Goal: Task Accomplishment & Management: Manage account settings

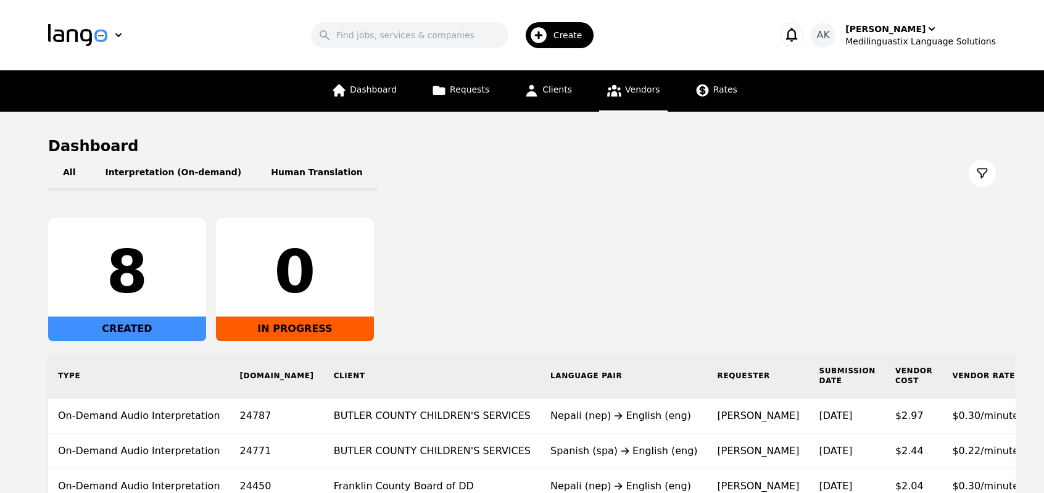
click at [627, 94] on span "Vendors" at bounding box center [642, 89] width 35 height 10
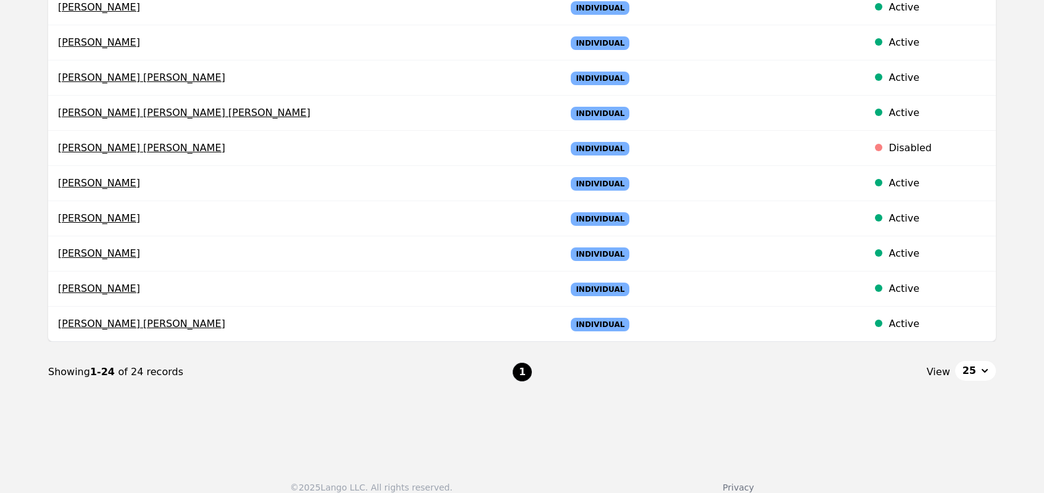
scroll to position [727, 0]
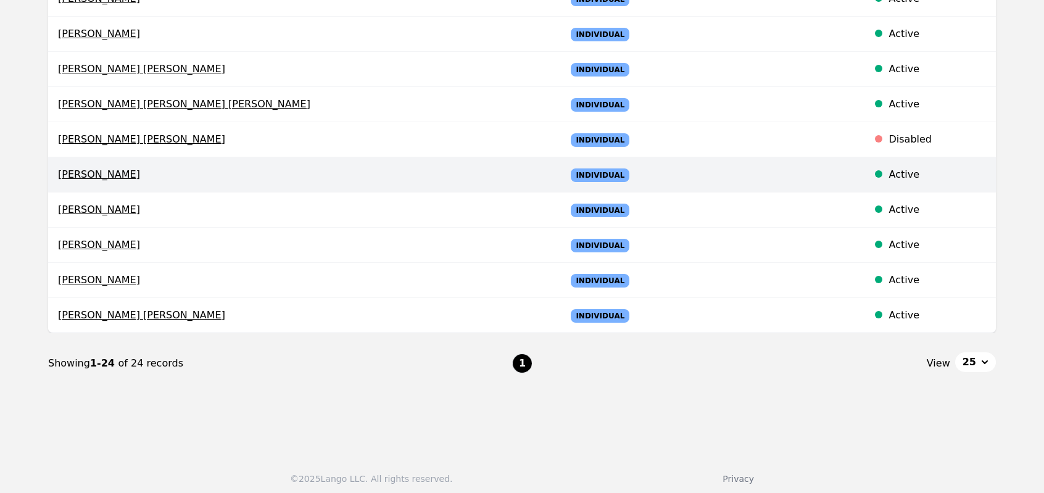
click at [94, 179] on td "Jin Lui" at bounding box center [302, 174] width 508 height 35
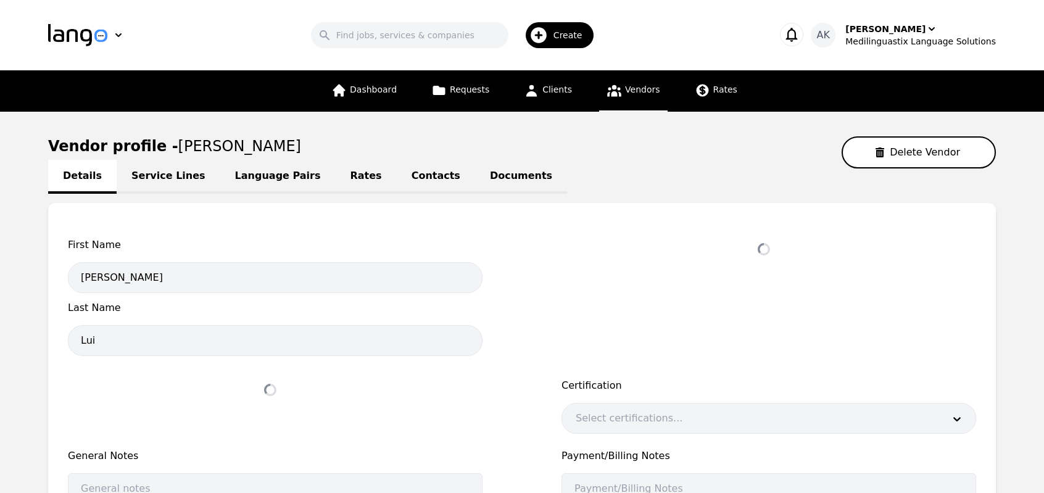
select select "active"
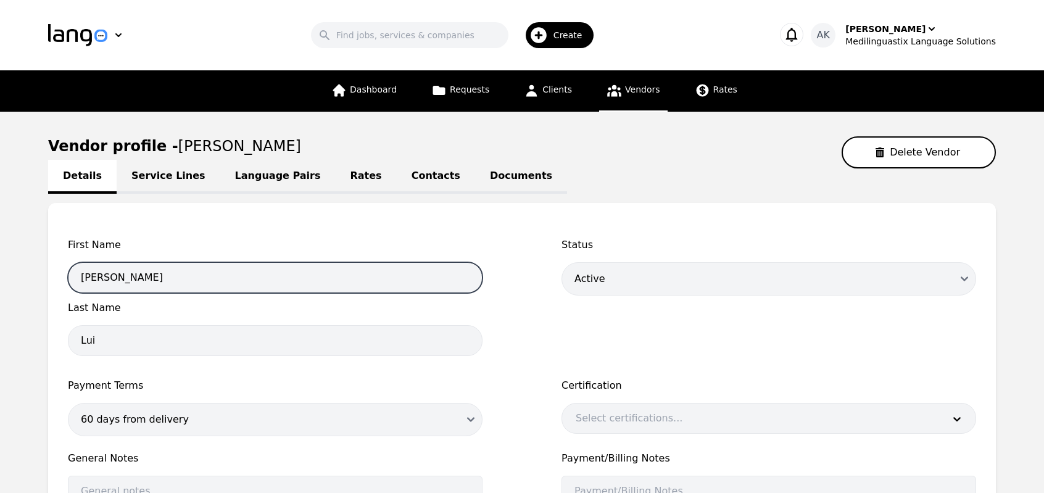
drag, startPoint x: 107, startPoint y: 276, endPoint x: 36, endPoint y: 276, distance: 70.9
click at [36, 276] on main "Vendor profile - Jin Lui Delete Vendor Details Service Lines Language Pairs Rat…" at bounding box center [522, 398] width 1044 height 572
type input "Abdul"
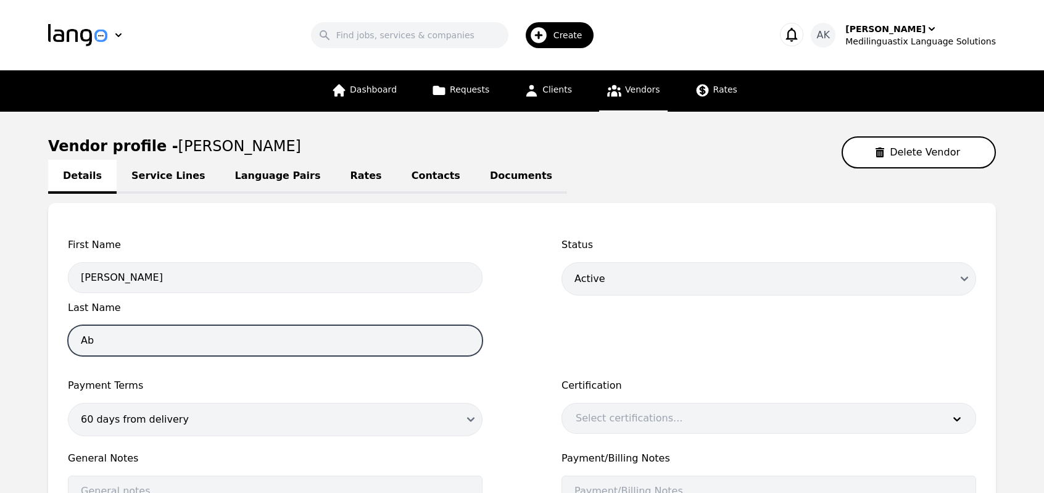
type input "Abdallah Soliman"
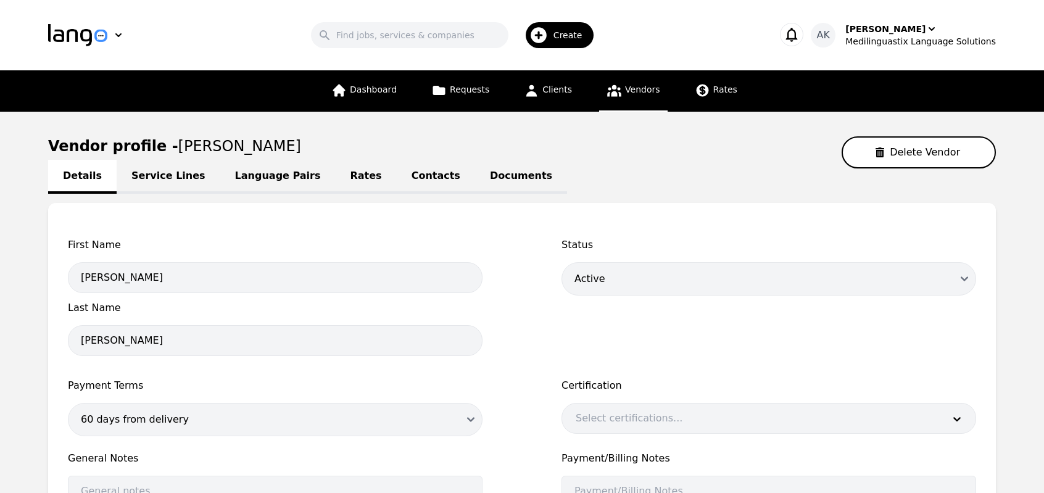
click at [31, 334] on main "Vendor profile - Jin Lui Delete Vendor Details Service Lines Language Pairs Rat…" at bounding box center [522, 398] width 1044 height 572
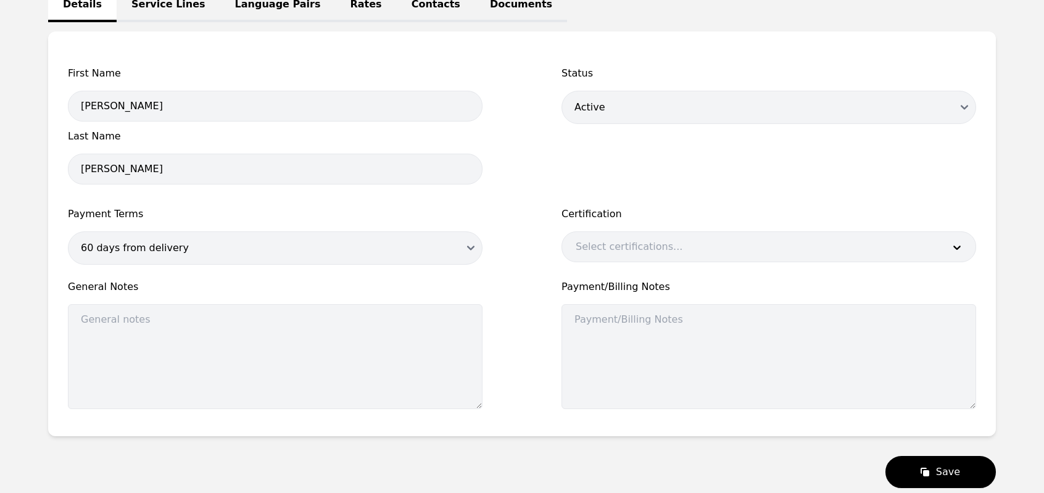
scroll to position [147, 0]
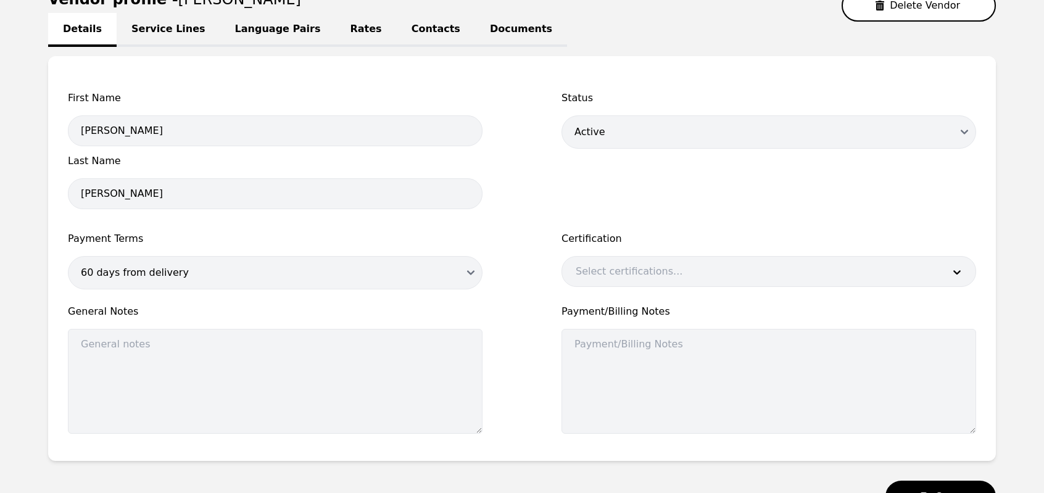
click at [397, 35] on link "Contacts" at bounding box center [436, 30] width 78 height 34
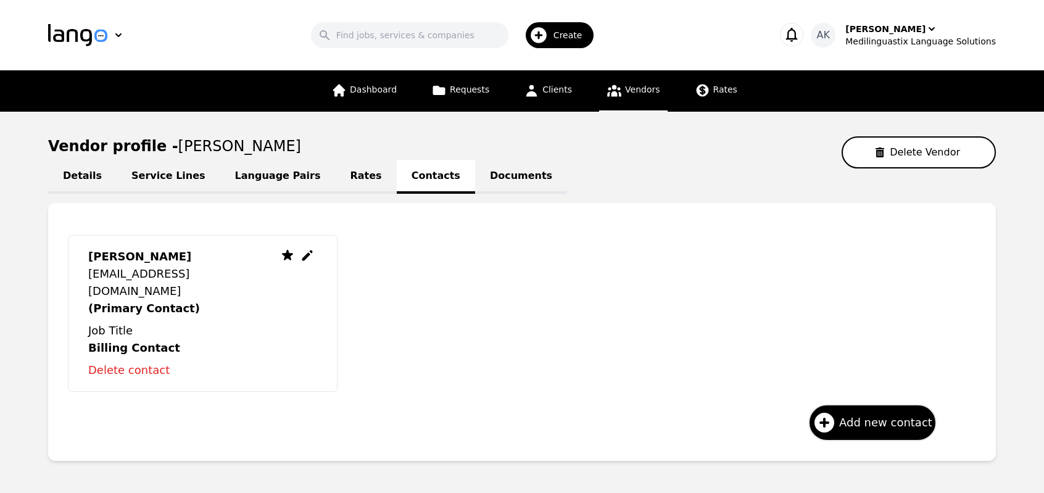
click at [310, 258] on icon at bounding box center [307, 255] width 15 height 15
select select "US"
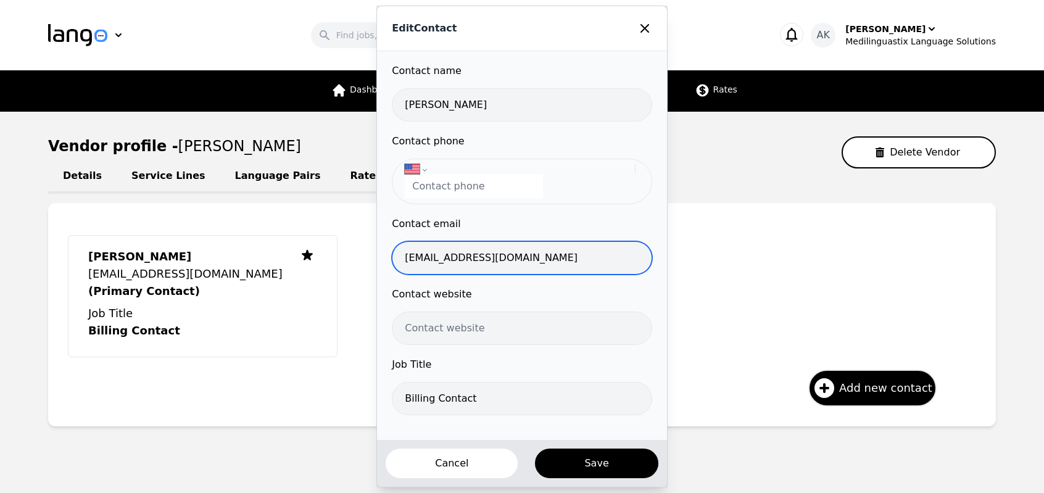
click at [475, 260] on input "miangulkhan304@gmail.com" at bounding box center [522, 257] width 260 height 33
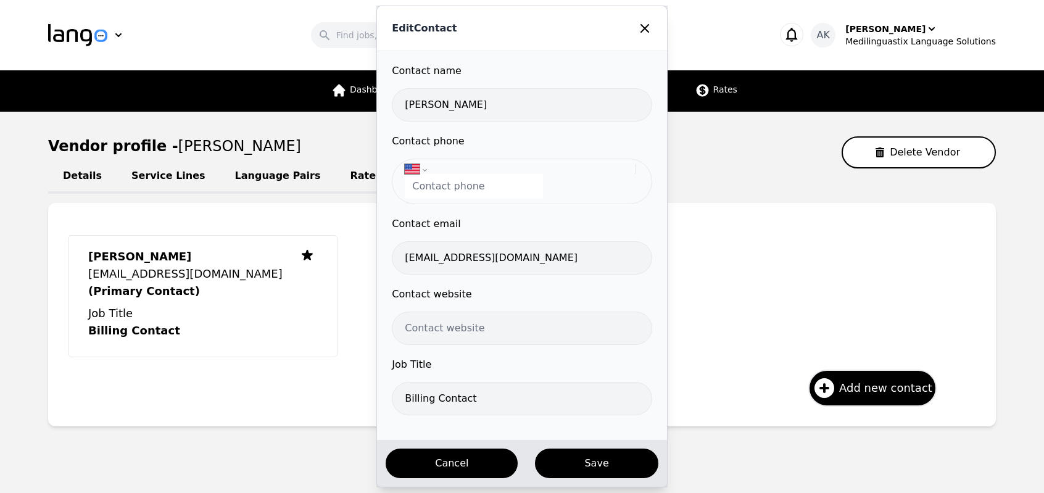
click at [421, 469] on button "Cancel" at bounding box center [451, 463] width 134 height 32
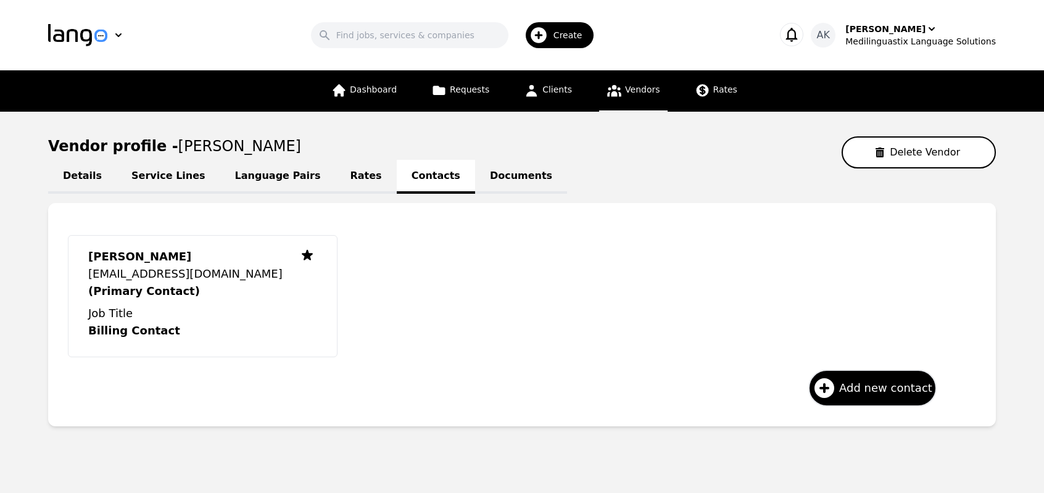
click at [73, 178] on link "Details" at bounding box center [82, 177] width 68 height 34
select select "active"
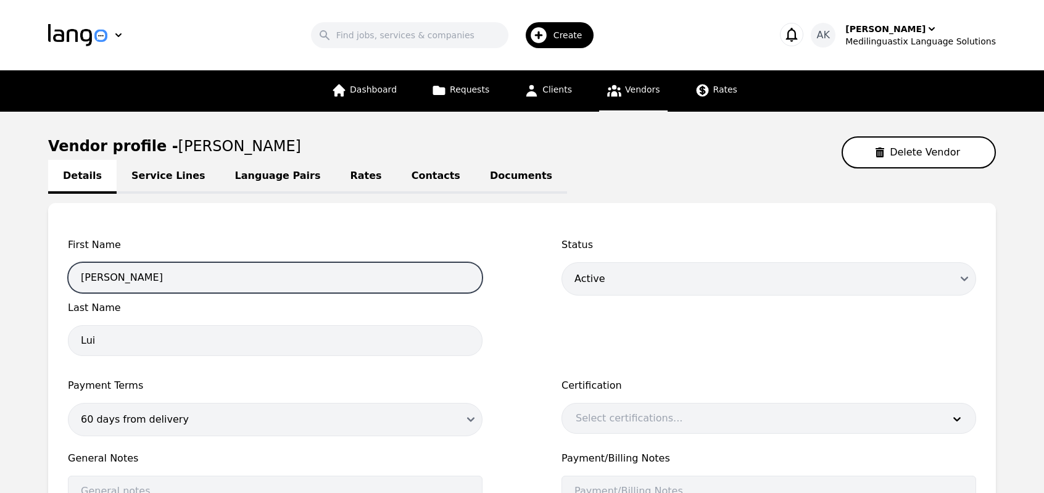
click at [112, 271] on input "Jin" at bounding box center [275, 277] width 414 height 31
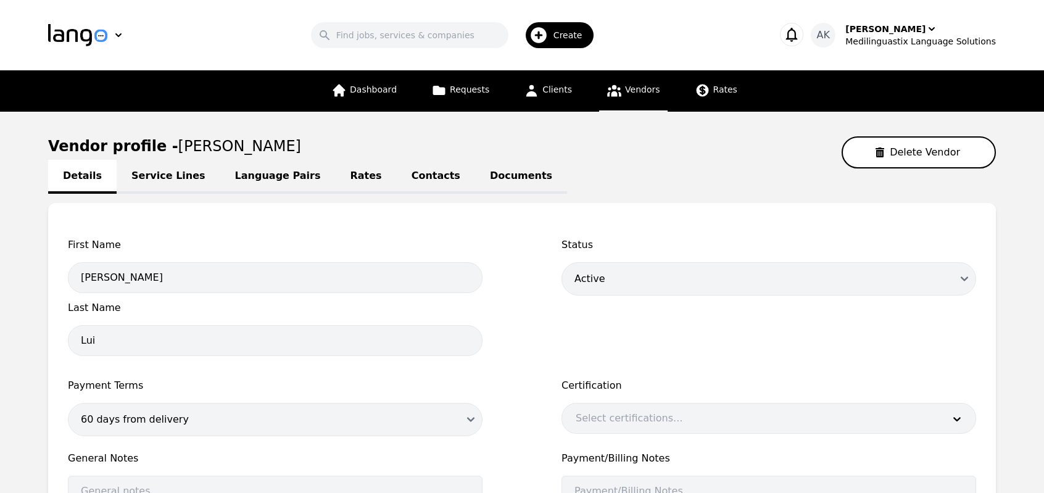
click at [31, 257] on main "Vendor profile - Jin Lui Delete Vendor Details Service Lines Language Pairs Rat…" at bounding box center [522, 398] width 1044 height 572
click at [384, 88] on span "Dashboard" at bounding box center [373, 89] width 47 height 10
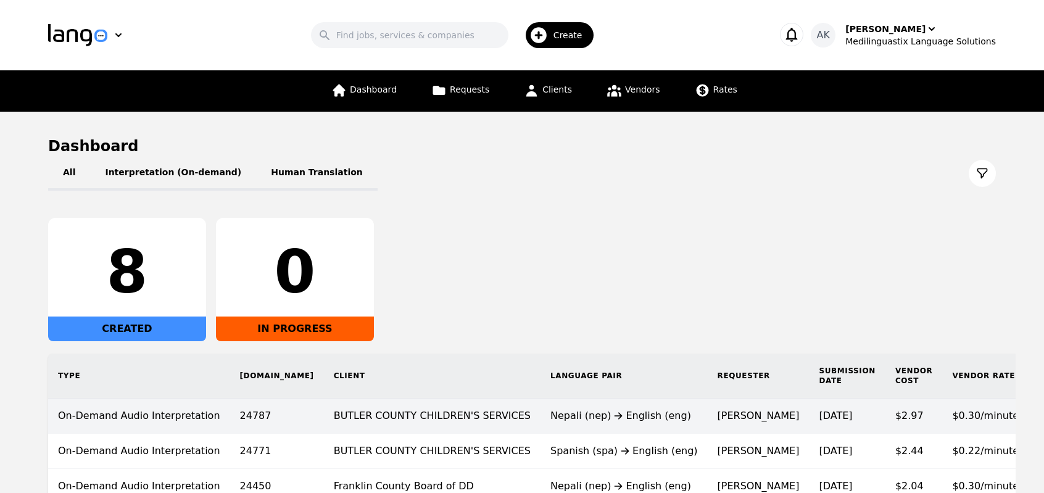
click at [550, 421] on div "Nepali (nep) English (eng)" at bounding box center [623, 415] width 147 height 15
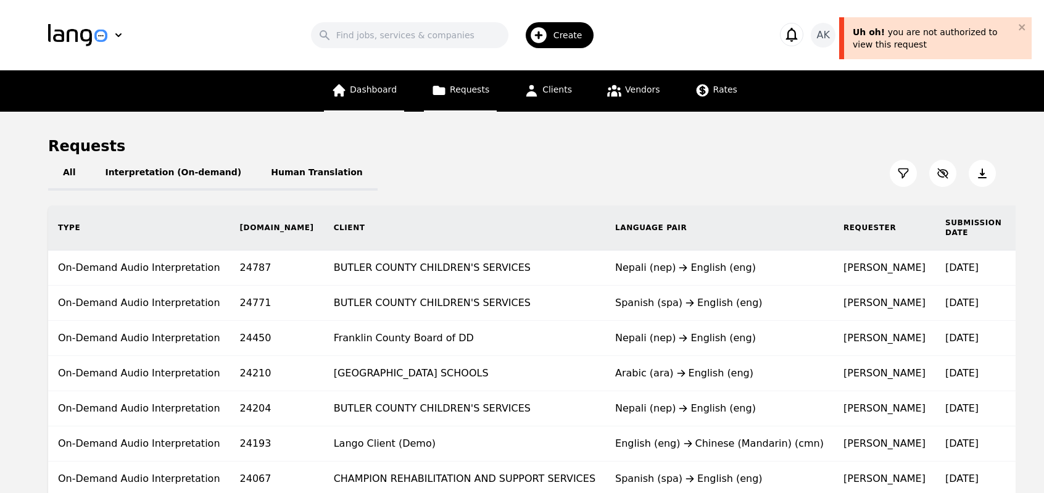
click at [373, 104] on link "Dashboard" at bounding box center [364, 90] width 80 height 41
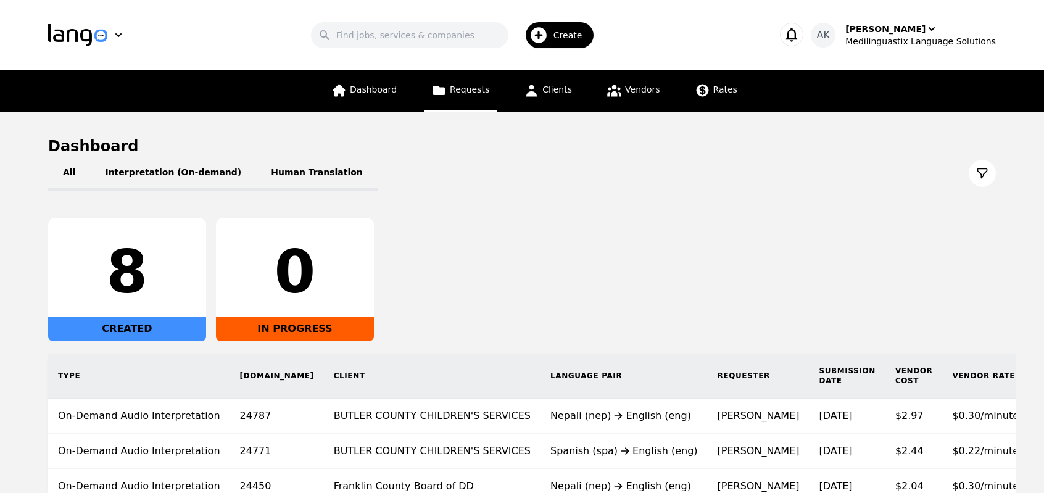
click at [480, 94] on span "Requests" at bounding box center [469, 89] width 39 height 10
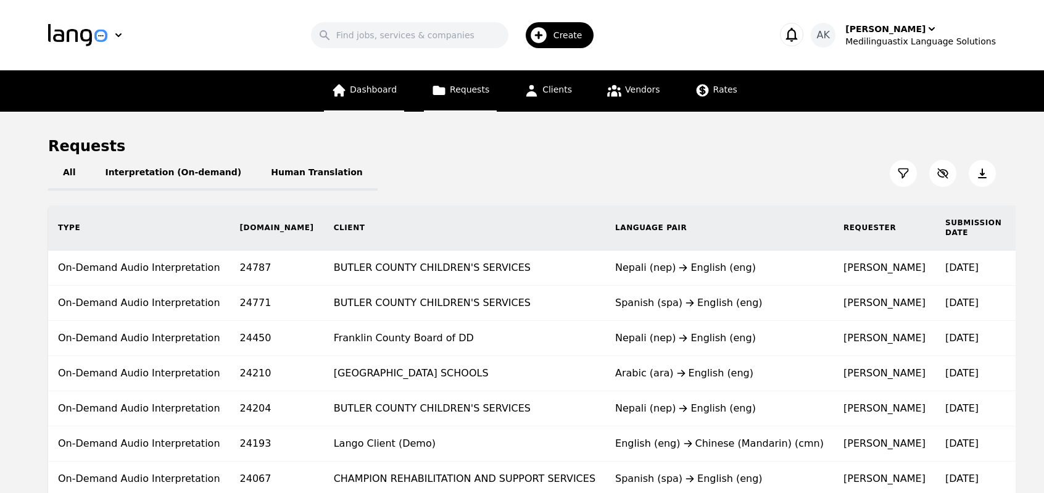
click at [345, 91] on icon at bounding box center [339, 90] width 12 height 12
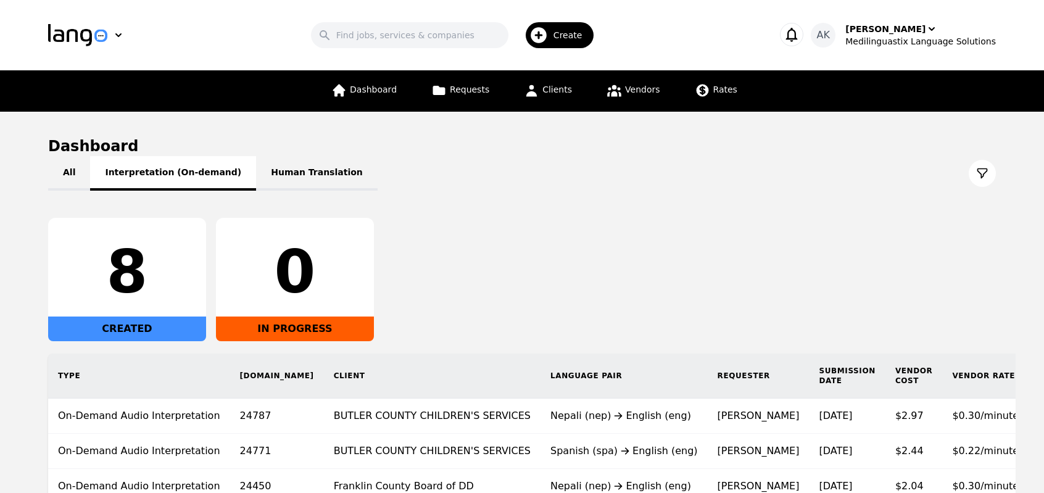
click at [179, 175] on button "Interpretation (On-demand)" at bounding box center [173, 173] width 166 height 35
click at [95, 179] on button "Interpretation (On-demand)" at bounding box center [173, 173] width 166 height 35
click at [66, 173] on button "All" at bounding box center [69, 173] width 42 height 35
click at [909, 44] on div "Medilinguastix Language Solutions" at bounding box center [920, 41] width 150 height 12
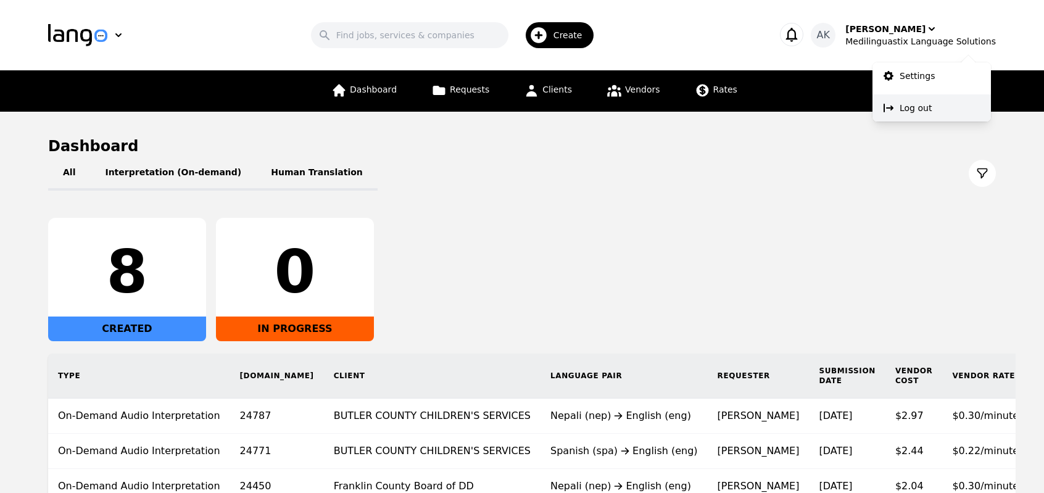
click at [900, 113] on p "Log out" at bounding box center [915, 108] width 32 height 12
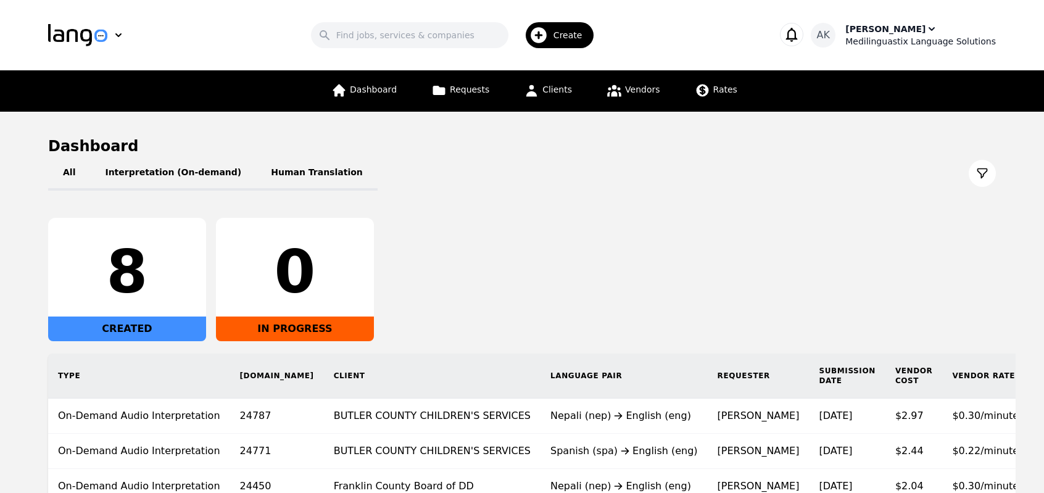
click at [927, 32] on icon "button" at bounding box center [931, 29] width 12 height 12
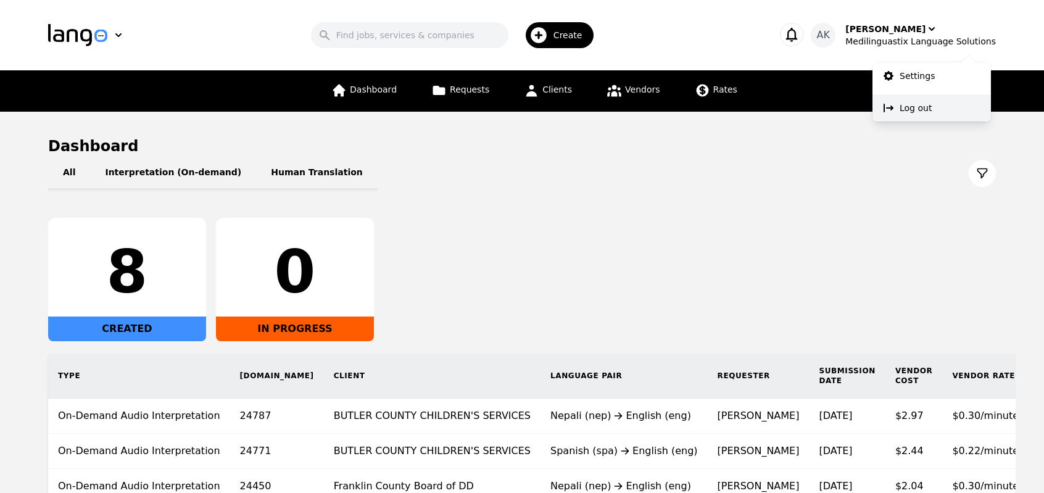
click at [897, 113] on button "Log out" at bounding box center [931, 107] width 118 height 27
